Goal: Information Seeking & Learning: Learn about a topic

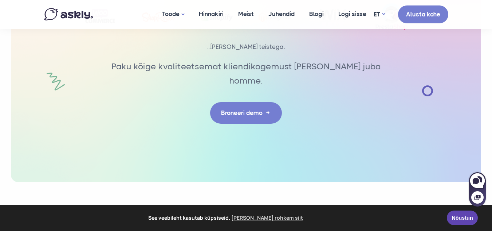
scroll to position [2446, 0]
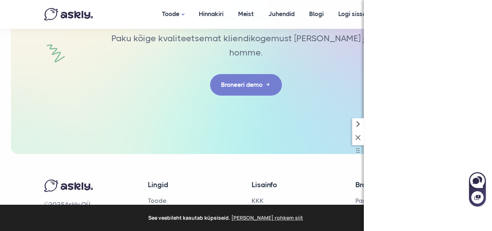
click at [360, 137] on icon at bounding box center [358, 137] width 9 height 9
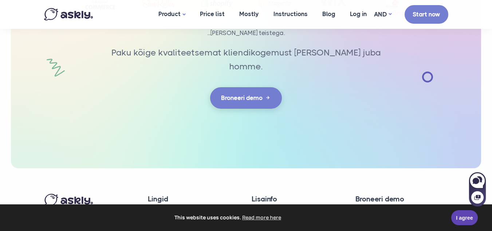
scroll to position [2481, 0]
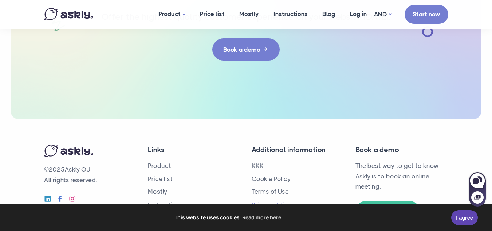
click at [280, 201] on font "Privacy Policy" at bounding box center [271, 204] width 39 height 7
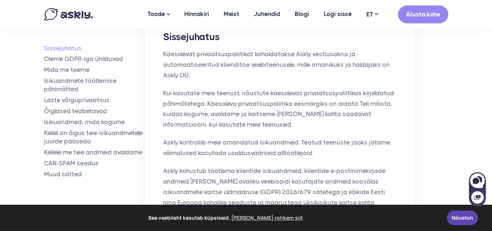
click at [301, 54] on p "Käesolevat privaatsuspoliitikat kohaldatakse Askly vestlusakna ja automaatiseer…" at bounding box center [279, 65] width 233 height 32
copy p "Askly"
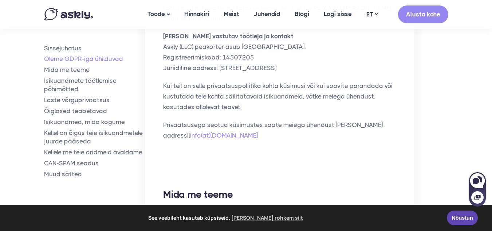
scroll to position [437, 0]
